Goal: Obtain resource: Download file/media

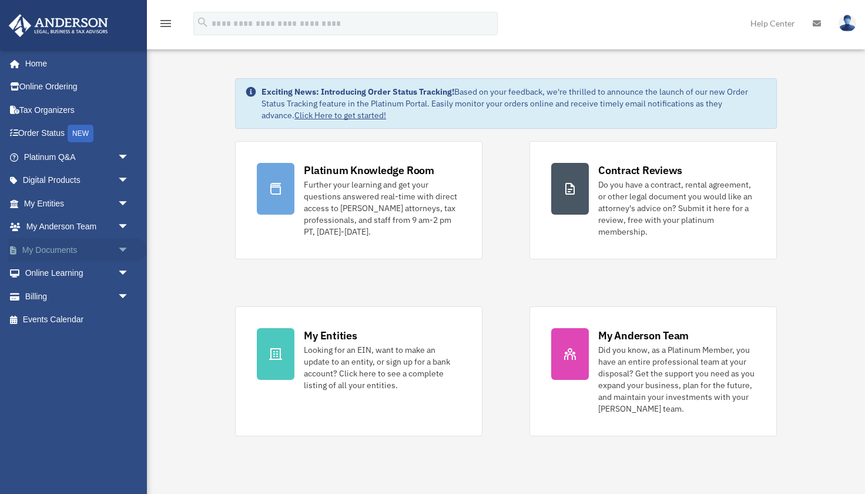
click at [125, 248] on span "arrow_drop_down" at bounding box center [130, 250] width 24 height 24
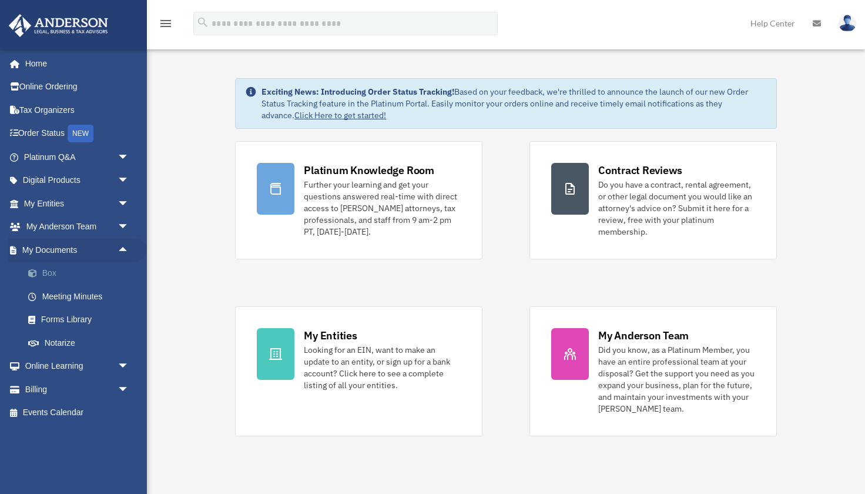
click at [41, 280] on link "Box" at bounding box center [81, 274] width 131 height 24
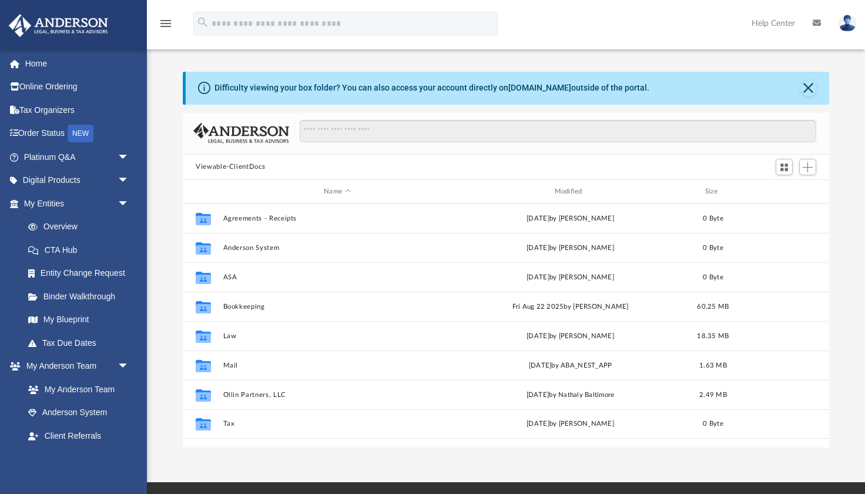
scroll to position [267, 646]
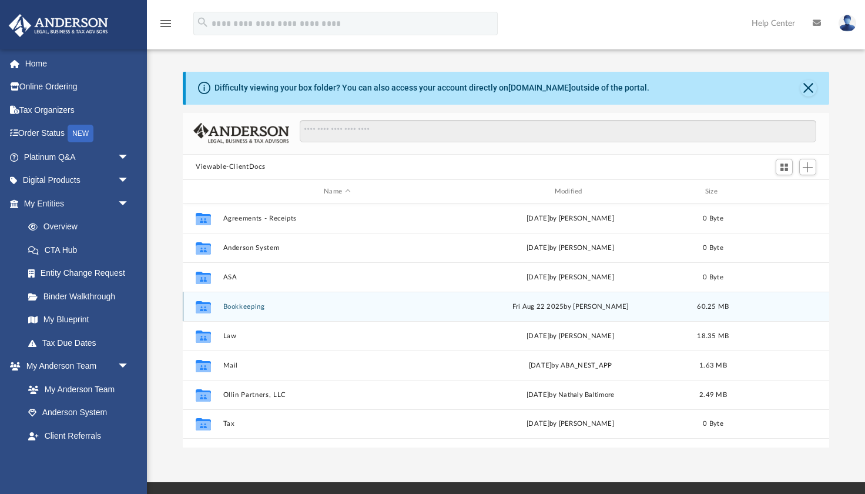
click at [244, 305] on button "Bookkeeping" at bounding box center [337, 307] width 228 height 8
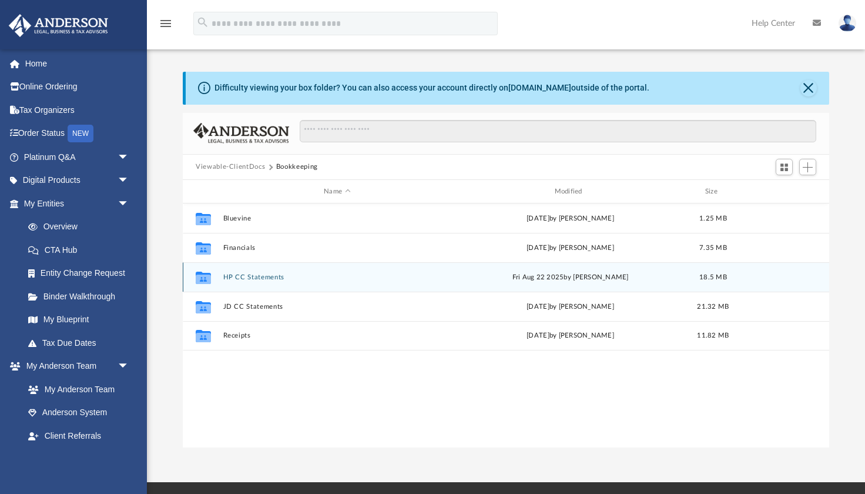
click at [258, 279] on button "HP CC Statements" at bounding box center [337, 277] width 228 height 8
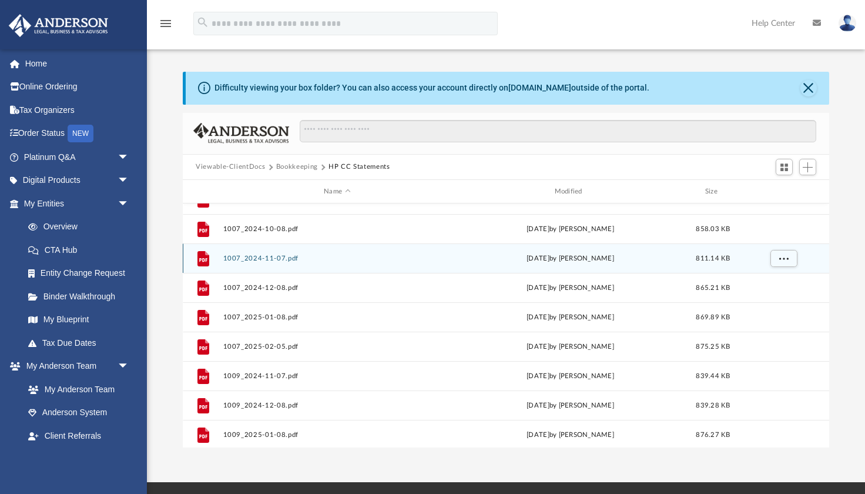
scroll to position [166, 0]
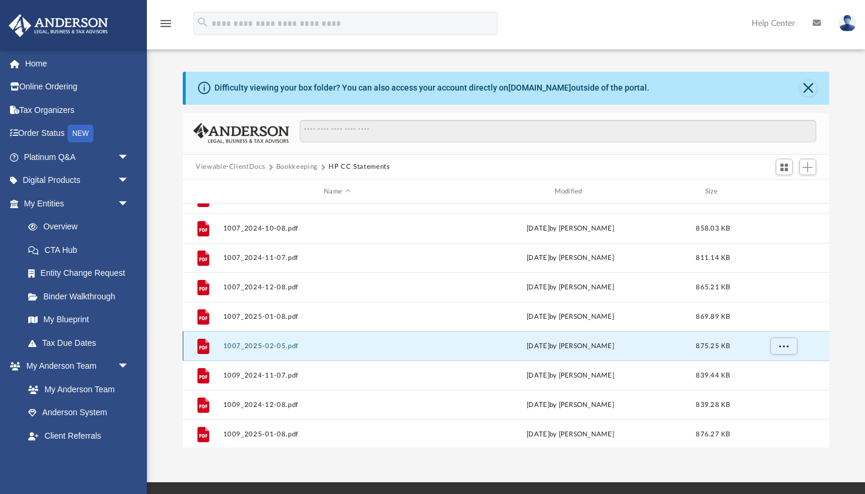
click at [269, 346] on button "1007_2025-02-05.pdf" at bounding box center [337, 346] width 228 height 8
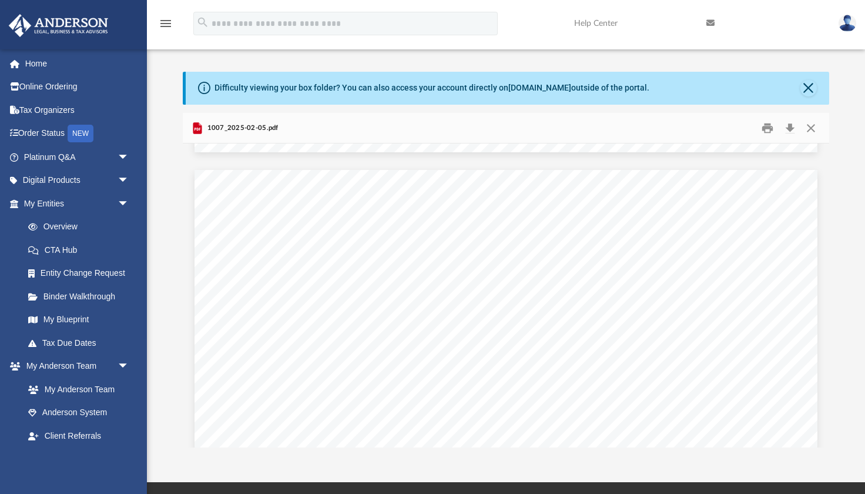
scroll to position [2324, 0]
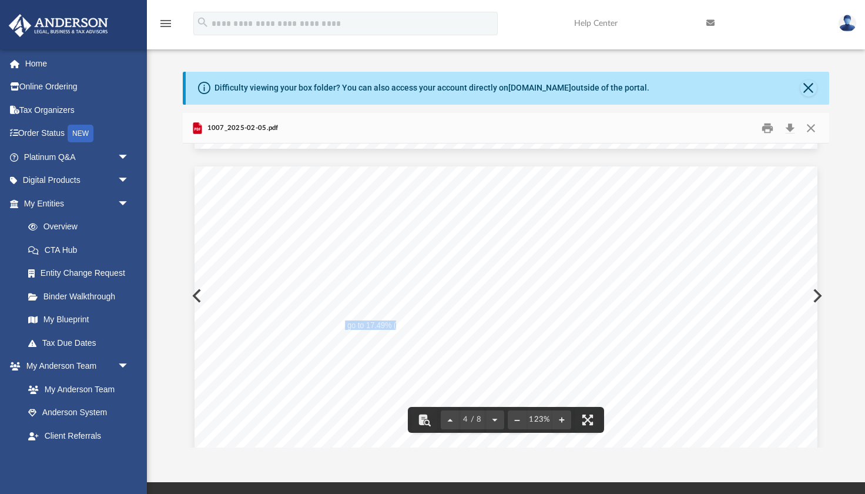
drag, startPoint x: 349, startPoint y: 325, endPoint x: 396, endPoint y: 324, distance: 47.1
click at [396, 324] on span "Rate Expires [DATE] then will go to 17.49% (v)" at bounding box center [325, 326] width 156 height 8
click at [403, 325] on span "Rate Expires [DATE] then will go to 17.49% (v)" at bounding box center [325, 326] width 156 height 8
drag, startPoint x: 405, startPoint y: 325, endPoint x: 289, endPoint y: 327, distance: 116.4
click at [289, 327] on span "Rate Expires [DATE] then will go to 17.49% (v)" at bounding box center [325, 326] width 156 height 8
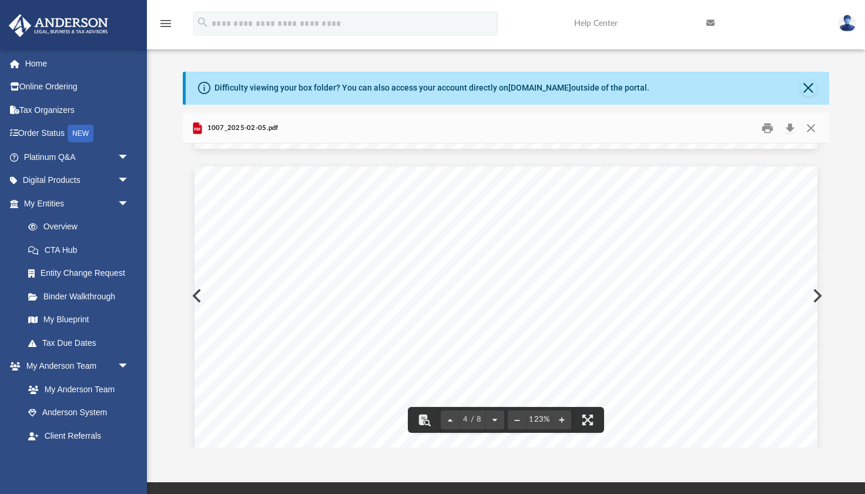
click at [285, 326] on span "Rate Expires [DATE] then will go to 17.49% (v)" at bounding box center [325, 326] width 156 height 8
drag, startPoint x: 273, startPoint y: 326, endPoint x: 399, endPoint y: 324, distance: 125.3
click at [399, 324] on span "Rate Expires [DATE] then will go to 17.49% (v)" at bounding box center [325, 326] width 156 height 8
drag, startPoint x: 405, startPoint y: 326, endPoint x: 295, endPoint y: 326, distance: 109.4
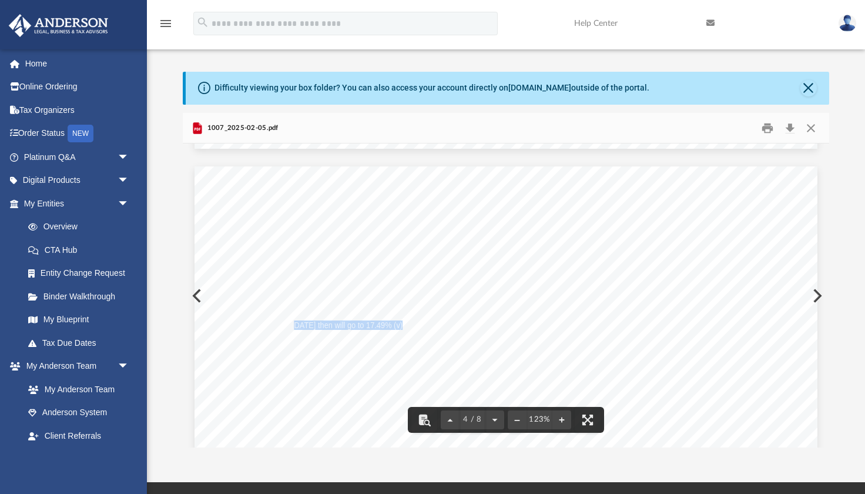
click at [295, 326] on span "Rate Expires [DATE] then will go to 17.49% (v)" at bounding box center [325, 326] width 156 height 8
click at [807, 128] on button "Close" at bounding box center [811, 128] width 21 height 18
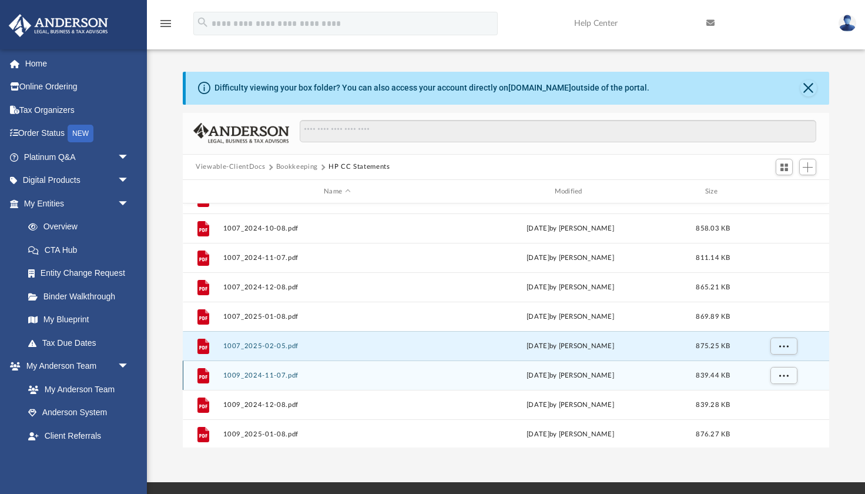
click at [267, 373] on button "1009_2024-11-07.pdf" at bounding box center [337, 376] width 228 height 8
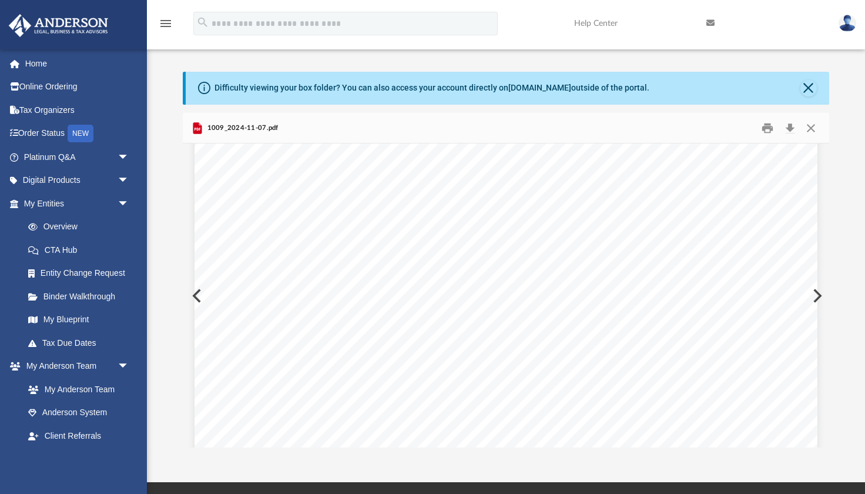
scroll to position [2512, 0]
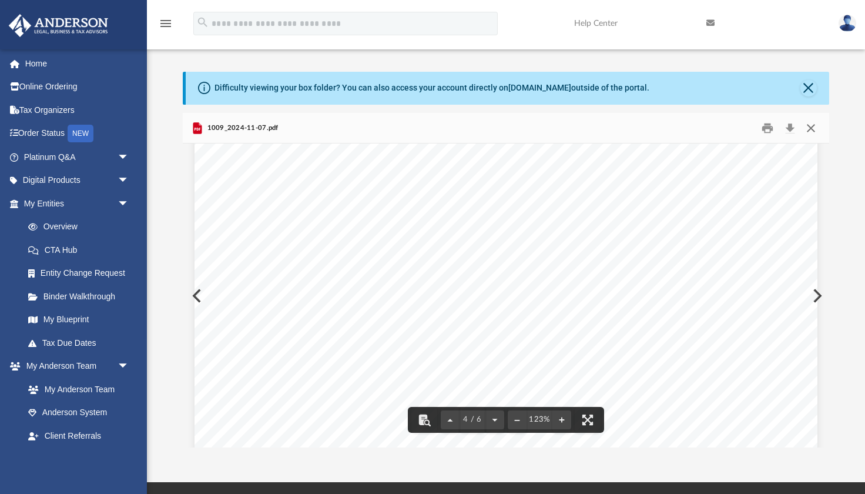
click at [811, 126] on button "Close" at bounding box center [811, 128] width 21 height 18
